Goal: Task Accomplishment & Management: Use online tool/utility

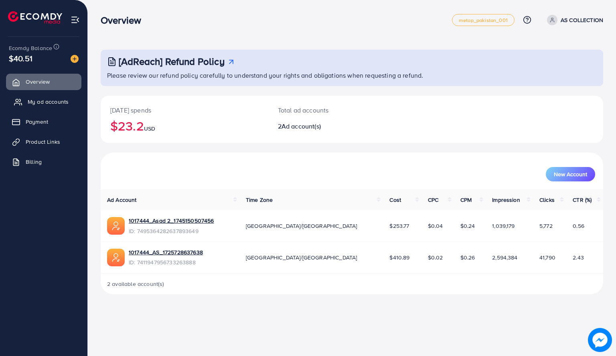
click at [52, 99] on span "My ad accounts" at bounding box center [48, 102] width 41 height 8
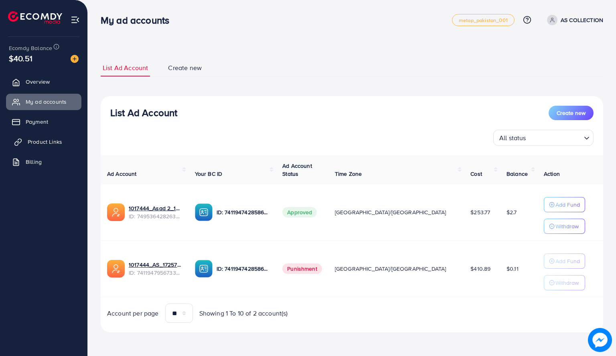
click at [39, 140] on span "Product Links" at bounding box center [45, 142] width 34 height 8
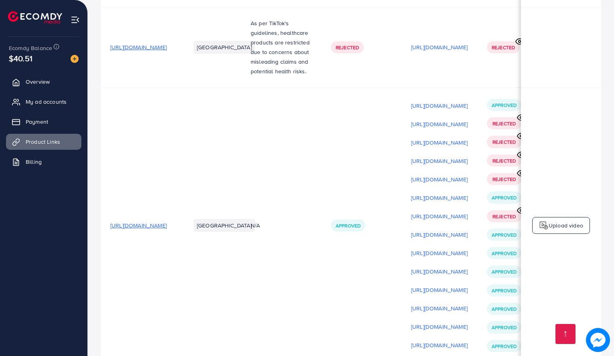
scroll to position [0, 135]
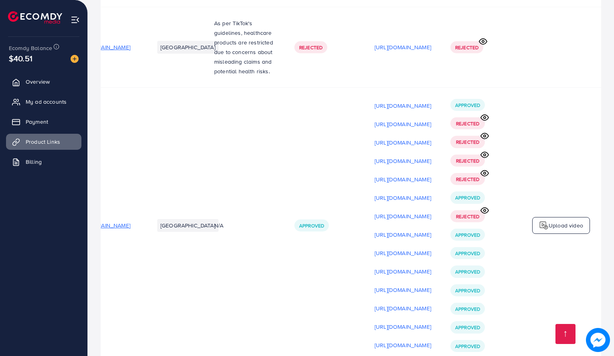
click at [566, 221] on p "Upload video" at bounding box center [565, 226] width 34 height 10
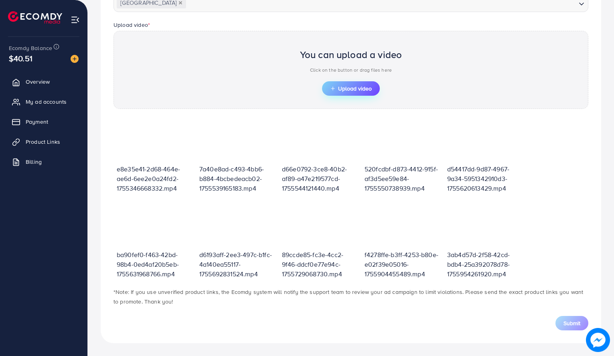
click at [365, 93] on button "Upload video" at bounding box center [351, 88] width 58 height 14
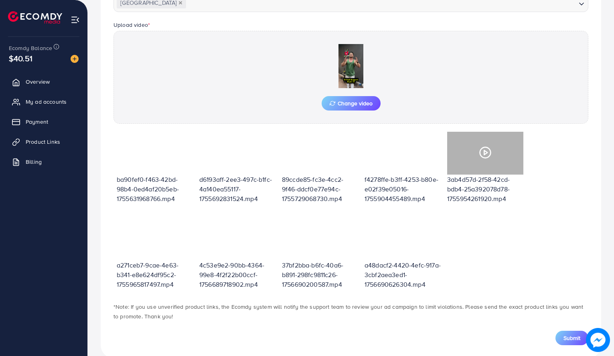
scroll to position [97, 0]
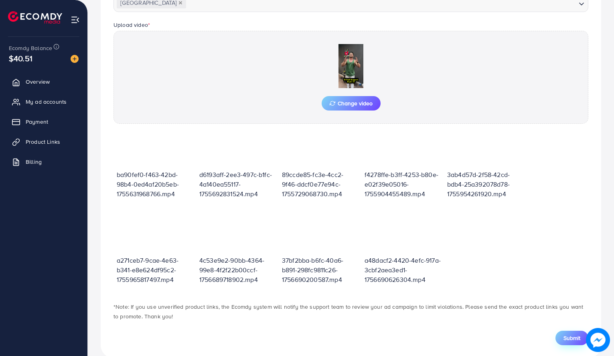
click at [566, 336] on span "Submit" at bounding box center [571, 338] width 17 height 8
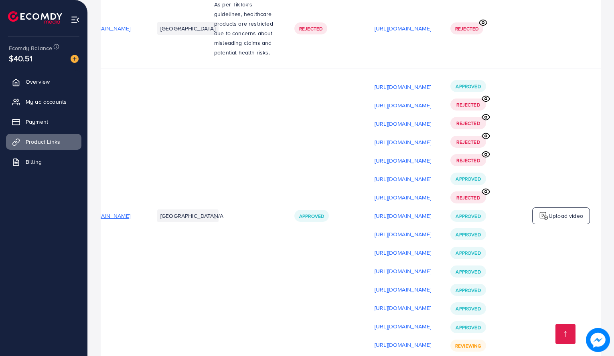
scroll to position [0, 135]
click at [552, 211] on p "Upload video" at bounding box center [565, 216] width 34 height 10
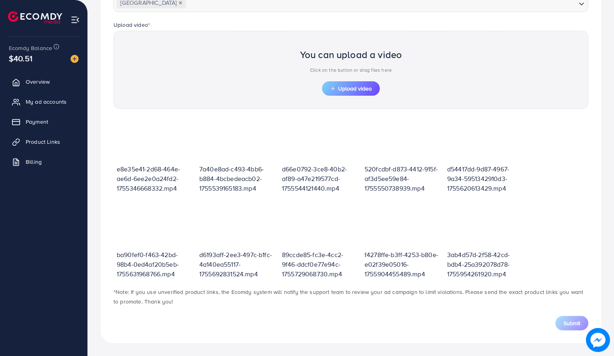
scroll to position [248, 0]
click at [356, 84] on button "Upload video" at bounding box center [351, 88] width 58 height 14
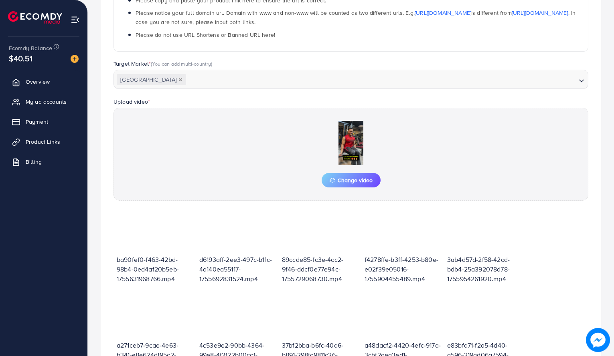
scroll to position [263, 0]
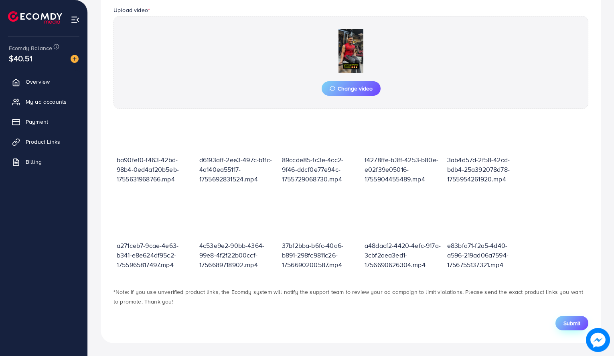
click at [570, 323] on span "Submit" at bounding box center [571, 324] width 17 height 8
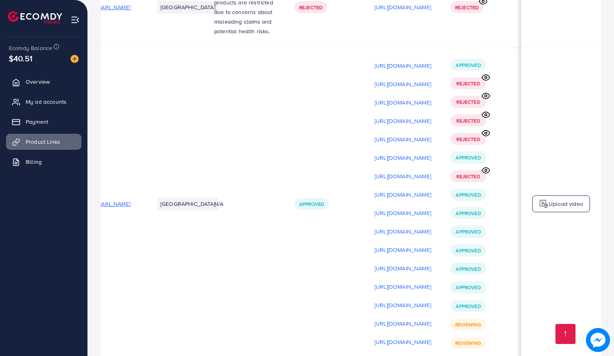
scroll to position [0, 135]
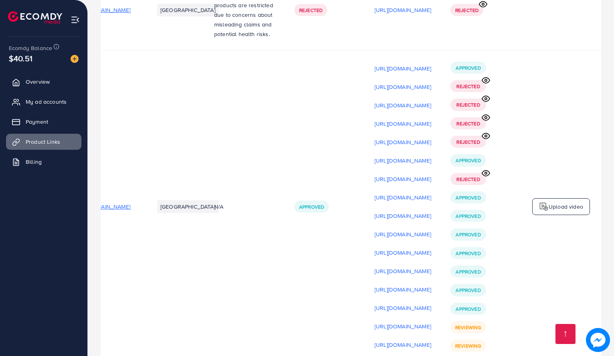
click at [562, 202] on p "Upload video" at bounding box center [565, 207] width 34 height 10
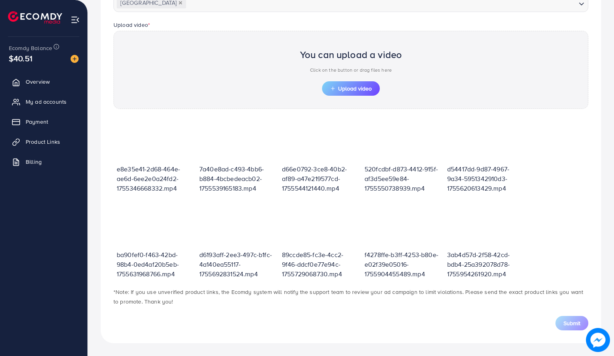
scroll to position [183, 0]
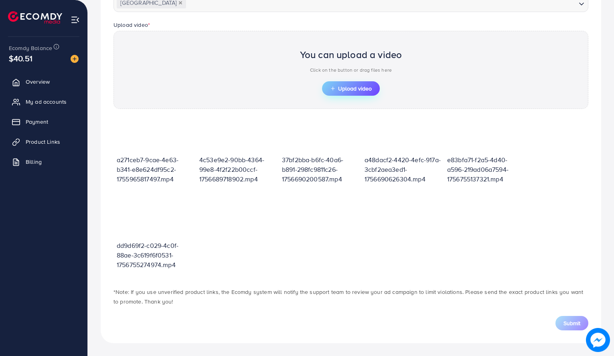
click at [350, 91] on span "Upload video" at bounding box center [351, 89] width 42 height 6
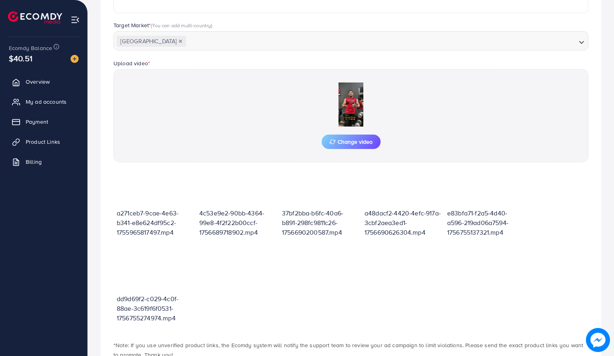
scroll to position [248, 0]
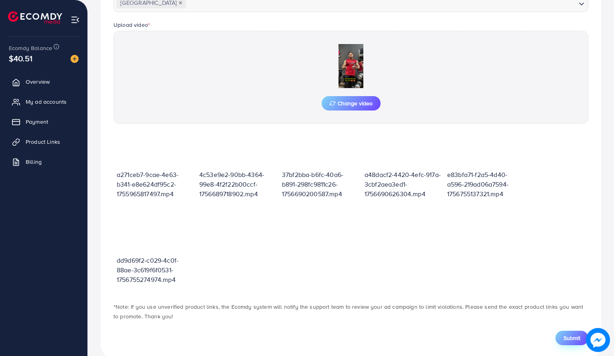
click at [572, 339] on span "Submit" at bounding box center [571, 338] width 17 height 8
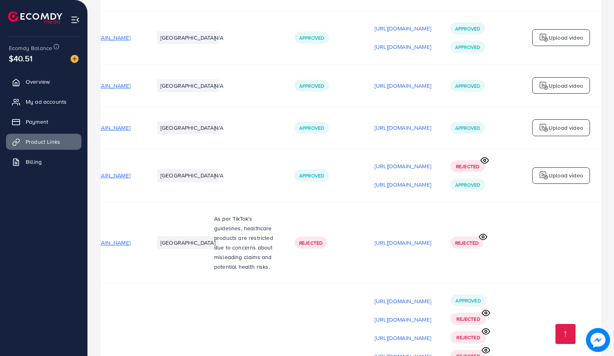
scroll to position [1349, 0]
click at [482, 234] on icon at bounding box center [483, 238] width 8 height 8
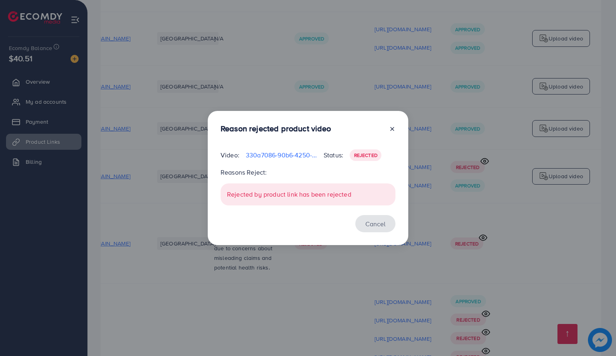
click at [374, 224] on button "Cancel" at bounding box center [375, 223] width 40 height 17
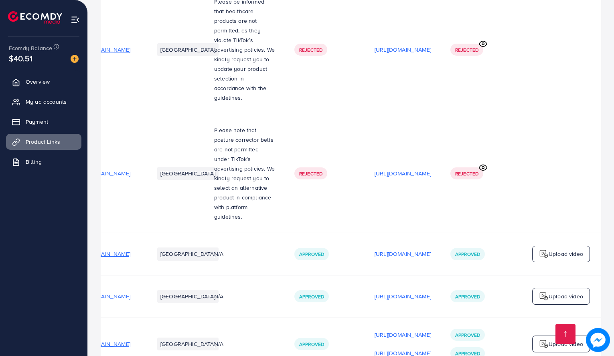
scroll to position [1044, 0]
click at [405, 249] on p "https://files.ecomdy.com/videos/2543afaa-d9f4-45c4-9c68-934be7b6ac2d-1746799985…" at bounding box center [402, 254] width 57 height 10
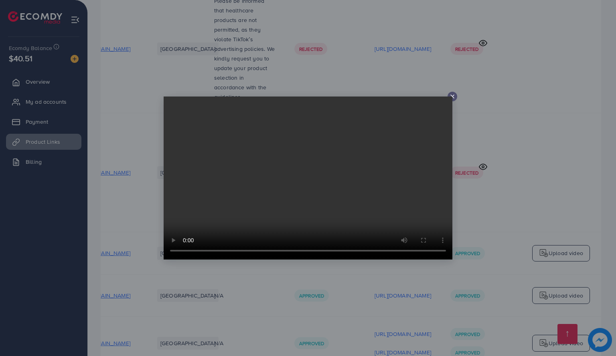
click at [453, 96] on icon at bounding box center [452, 96] width 6 height 6
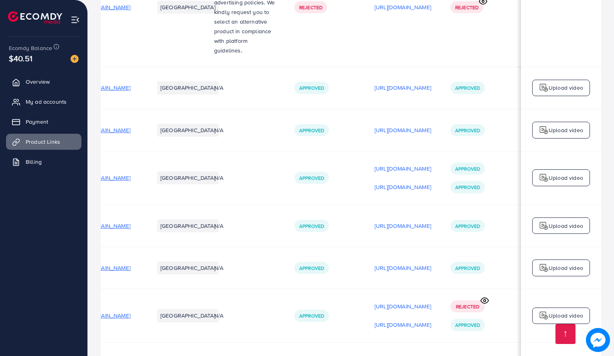
scroll to position [1207, 0]
click at [397, 182] on p "https://files.ecomdy.com/videos/f034f34d-53ad-49b7-af02-36a79bdca82a-1747684785…" at bounding box center [402, 187] width 57 height 10
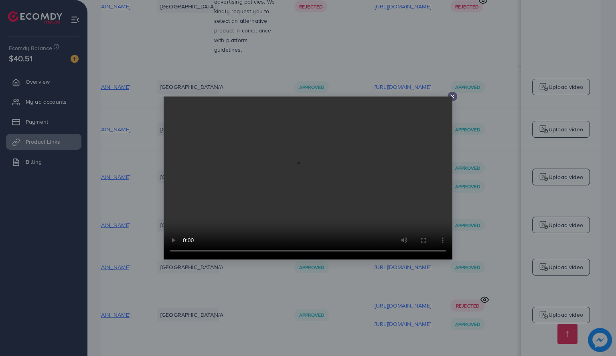
click at [450, 94] on icon at bounding box center [452, 96] width 6 height 6
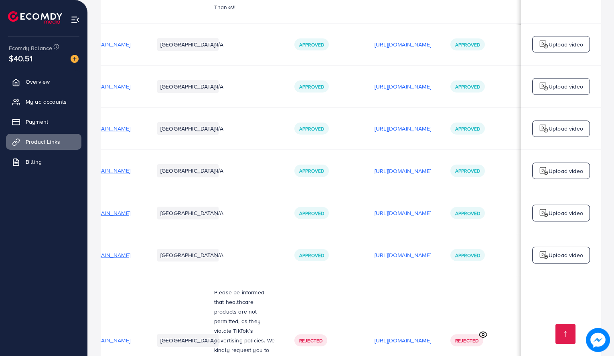
scroll to position [723, 0]
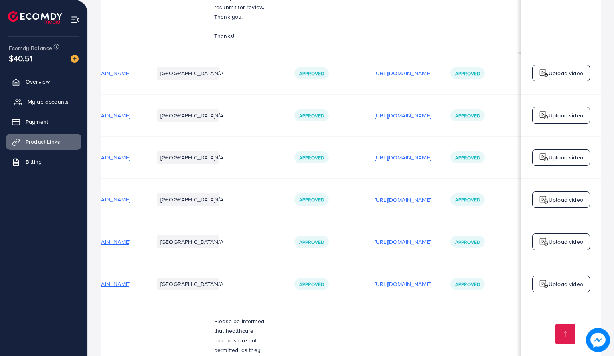
click at [59, 98] on span "My ad accounts" at bounding box center [48, 102] width 41 height 8
